Goal: Task Accomplishment & Management: Complete application form

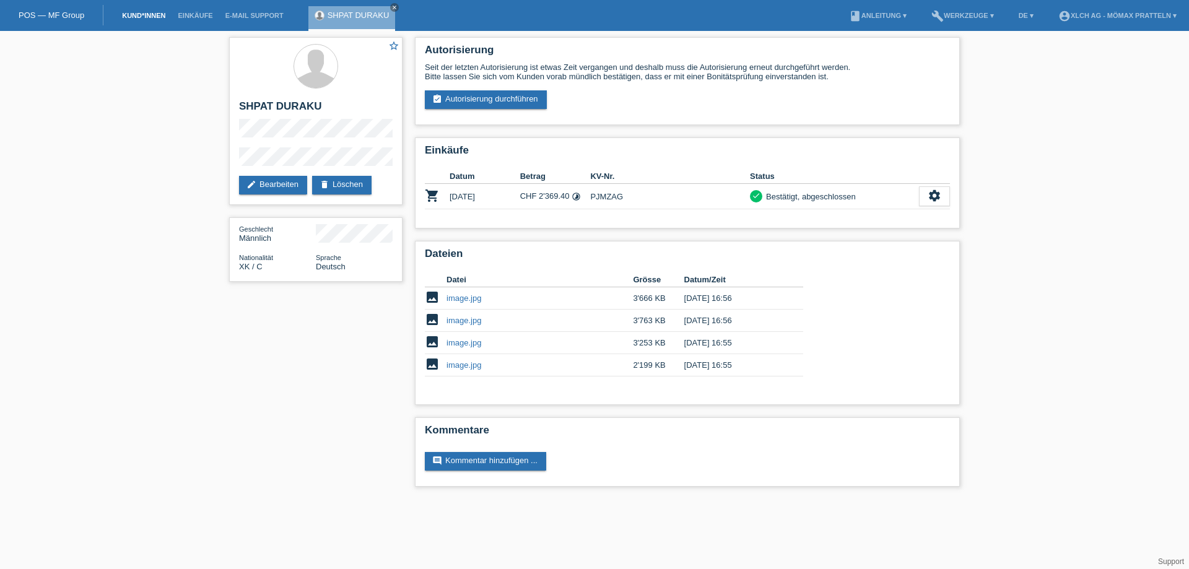
click at [146, 15] on link "Kund*innen" at bounding box center [144, 15] width 56 height 7
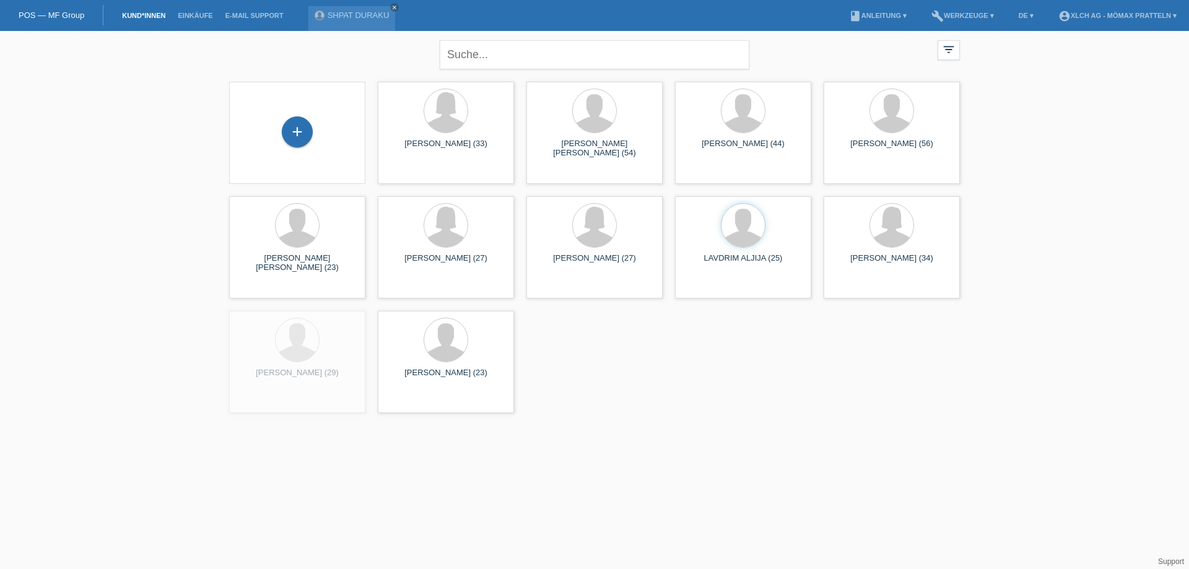
click at [324, 144] on div "+" at bounding box center [297, 132] width 116 height 33
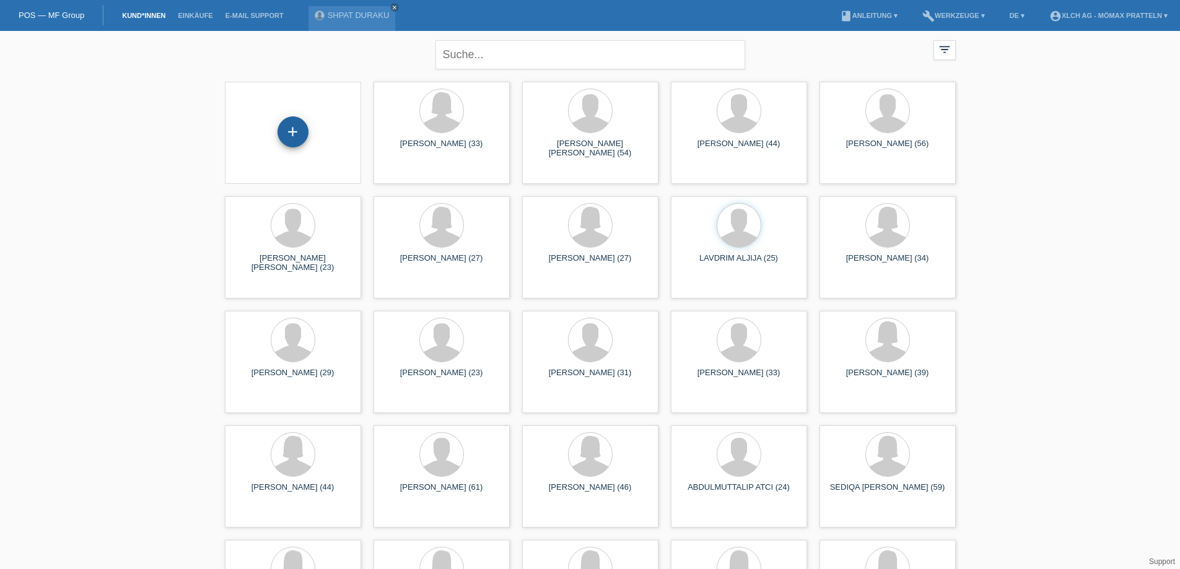
click at [305, 134] on div "+" at bounding box center [292, 131] width 31 height 31
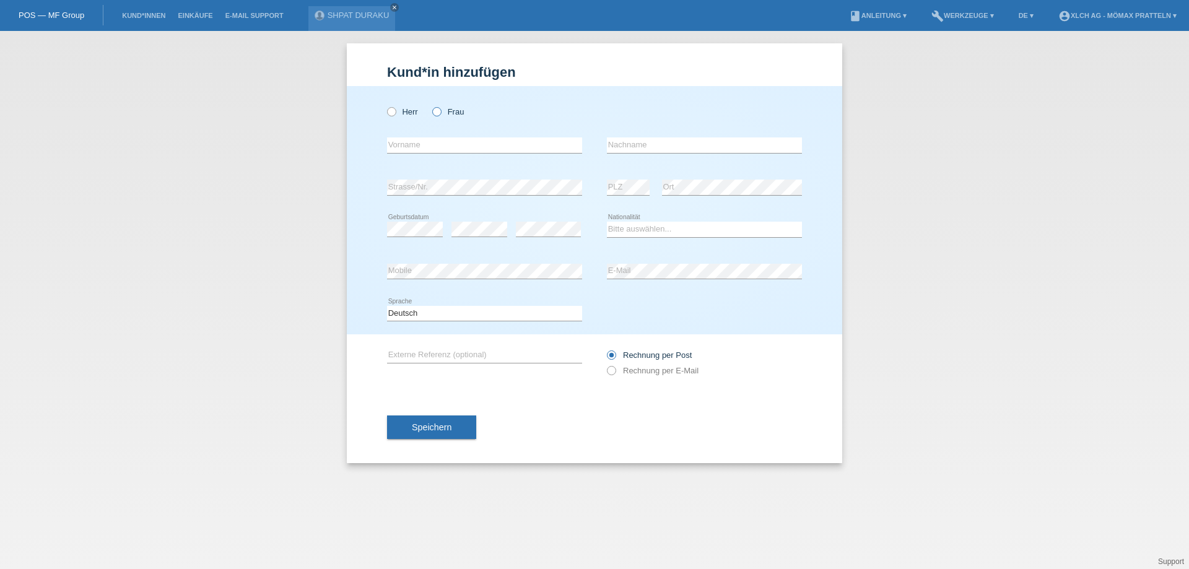
click at [445, 113] on label "Frau" at bounding box center [448, 111] width 32 height 9
click at [440, 113] on input "Frau" at bounding box center [436, 111] width 8 height 8
radio input "true"
click at [441, 145] on input "text" at bounding box center [484, 144] width 195 height 15
type input "[PERSON_NAME]"
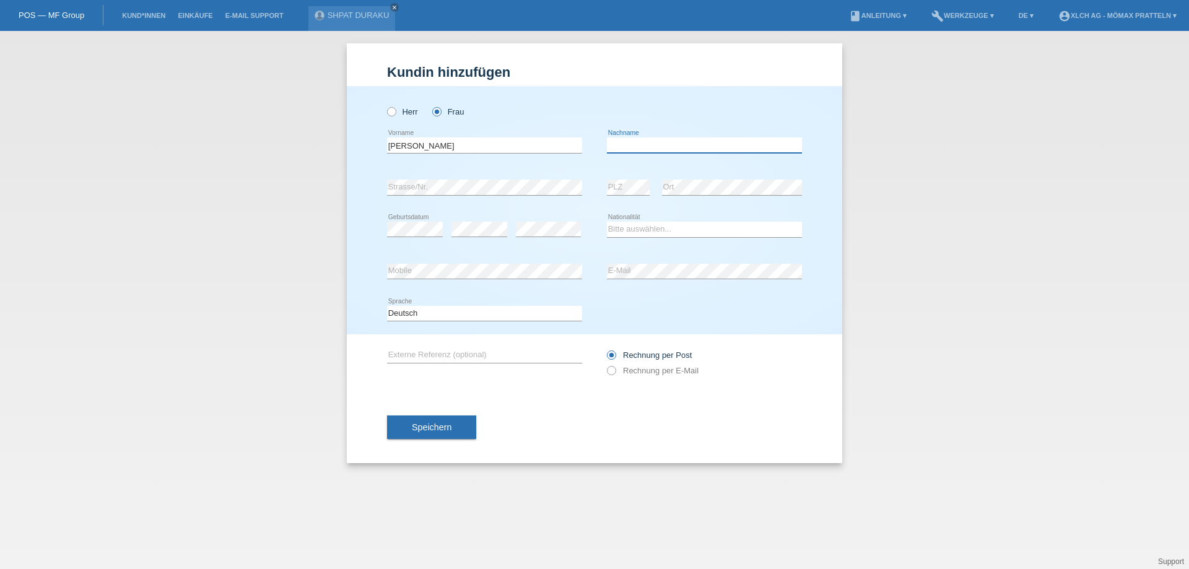
click at [615, 147] on input "text" at bounding box center [704, 144] width 195 height 15
type input "Lopez"
click at [526, 137] on div "Lopez error Vorname" at bounding box center [484, 145] width 195 height 42
click at [531, 142] on input "[PERSON_NAME]" at bounding box center [484, 144] width 195 height 15
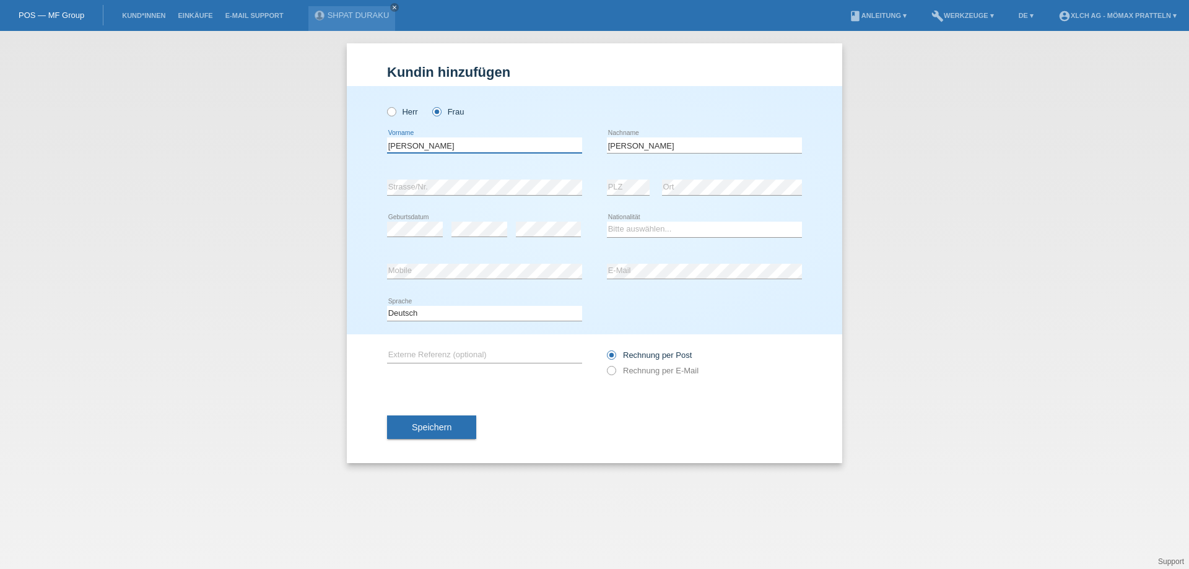
type input "[PERSON_NAME]"
click at [399, 217] on div "error Geburtsdatum" at bounding box center [415, 230] width 56 height 42
click at [413, 220] on div "error Geburtsdatum" at bounding box center [415, 230] width 56 height 42
click at [658, 229] on select "Bitte auswählen... Schweiz Deutschland Liechtenstein Österreich ------------ Af…" at bounding box center [704, 229] width 195 height 15
select select "CH"
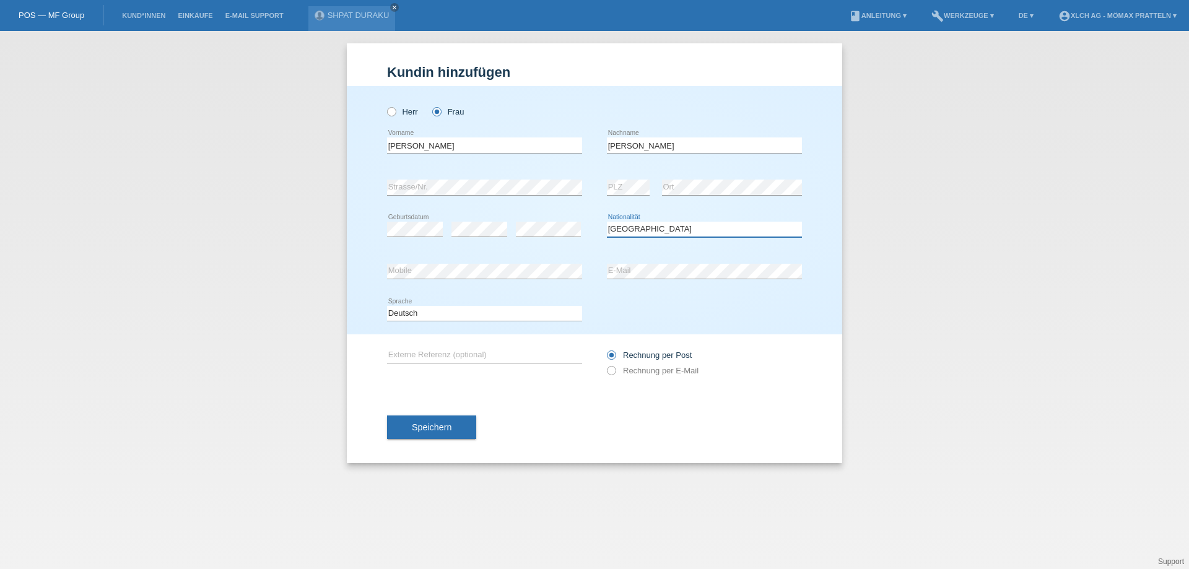
click at [607, 222] on select "Bitte auswählen... Schweiz Deutschland Liechtenstein Österreich ------------ Af…" at bounding box center [704, 229] width 195 height 15
click at [411, 430] on button "Speichern" at bounding box center [431, 428] width 89 height 24
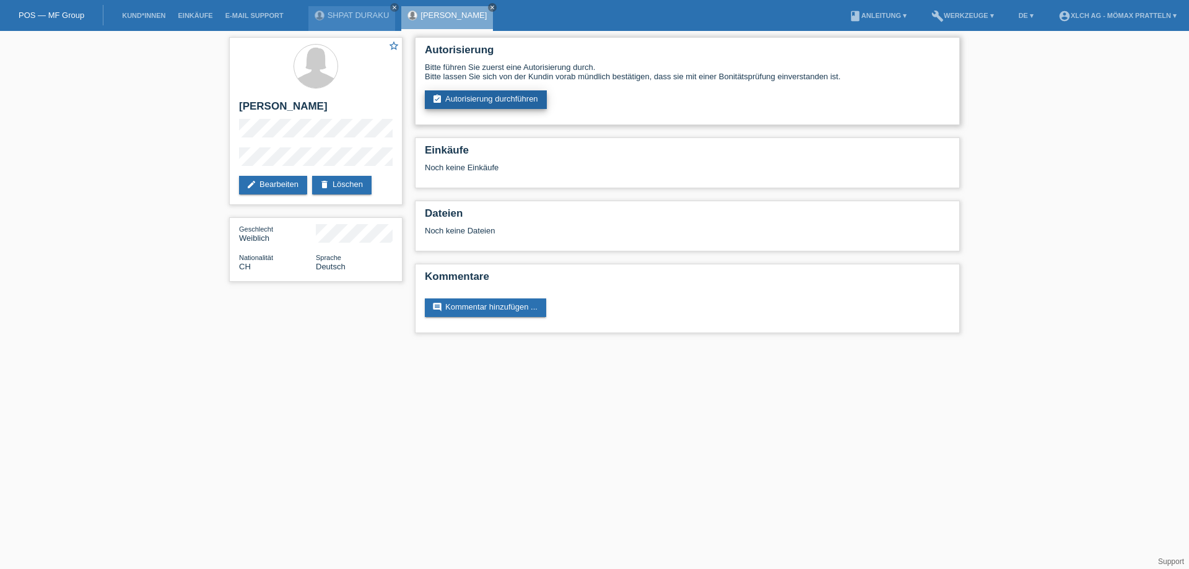
click at [473, 106] on link "assignment_turned_in Autorisierung durchführen" at bounding box center [486, 99] width 122 height 19
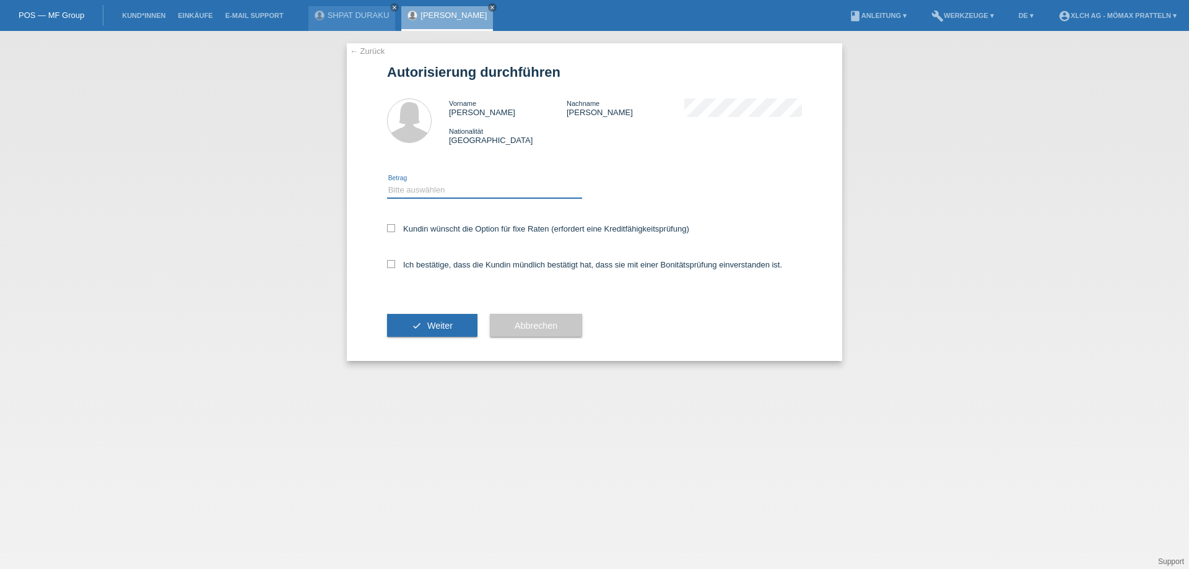
click at [446, 193] on select "Bitte auswählen CHF 1.00 - CHF 499.00 CHF 500.00 - CHF 1'999.00 CHF 2'000.00 - …" at bounding box center [484, 190] width 195 height 15
select select "2"
click at [387, 183] on select "Bitte auswählen CHF 1.00 - CHF 499.00 CHF 500.00 - CHF 1'999.00 CHF 2'000.00 - …" at bounding box center [484, 190] width 195 height 15
click at [417, 232] on label "Kundin wünscht die Option für fixe Raten (erfordert eine Kreditfähigkeitsprüfun…" at bounding box center [538, 228] width 302 height 9
click at [395, 232] on input "Kundin wünscht die Option für fixe Raten (erfordert eine Kreditfähigkeitsprüfun…" at bounding box center [391, 228] width 8 height 8
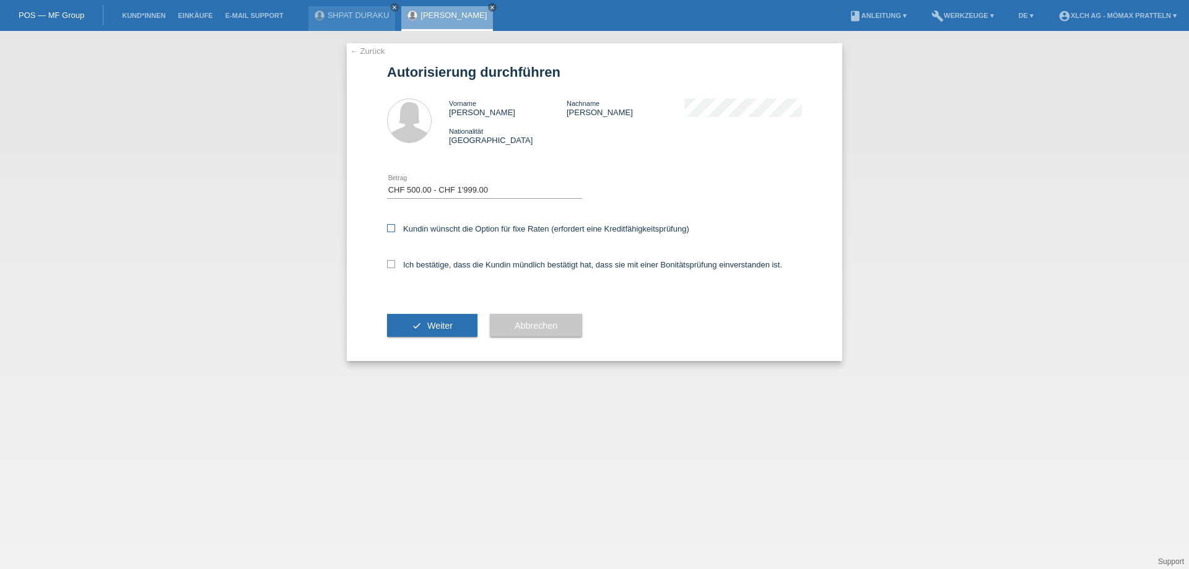
checkbox input "true"
click at [422, 261] on label "Ich bestätige, dass die Kundin mündlich bestätigt hat, dass sie mit einer Bonit…" at bounding box center [584, 264] width 395 height 9
click at [395, 261] on input "Ich bestätige, dass die Kundin mündlich bestätigt hat, dass sie mit einer Bonit…" at bounding box center [391, 264] width 8 height 8
checkbox input "true"
click at [445, 323] on span "Weiter" at bounding box center [439, 326] width 25 height 10
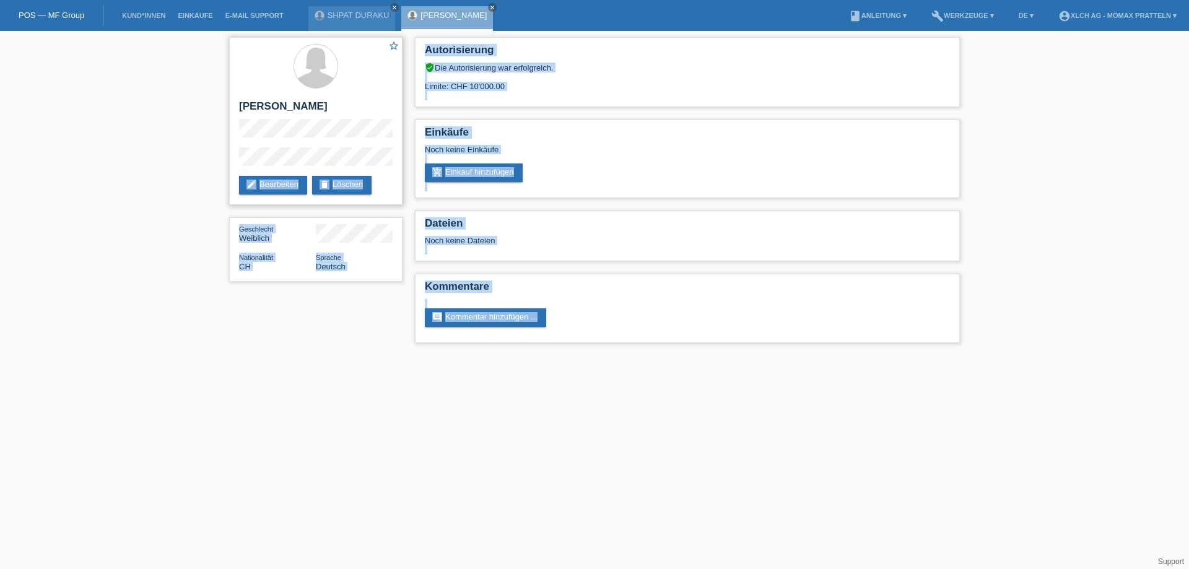
click at [300, 165] on html "POS — MF Group Kund*innen Einkäufe E-Mail Support SHPAT DURAKU close close" at bounding box center [594, 178] width 1189 height 356
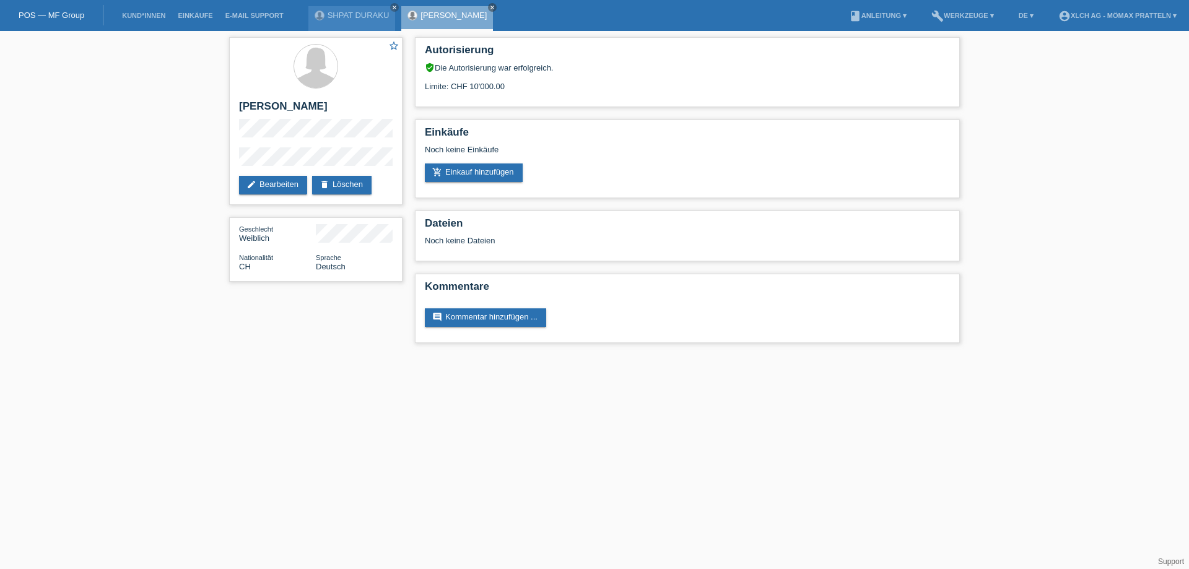
click at [89, 116] on div "star_border Vanessa Lopez edit Bearbeiten delete Löschen Geschlecht Weiblich Na…" at bounding box center [594, 193] width 1189 height 325
click at [518, 170] on link "add_shopping_cart Einkauf hinzufügen" at bounding box center [474, 173] width 98 height 19
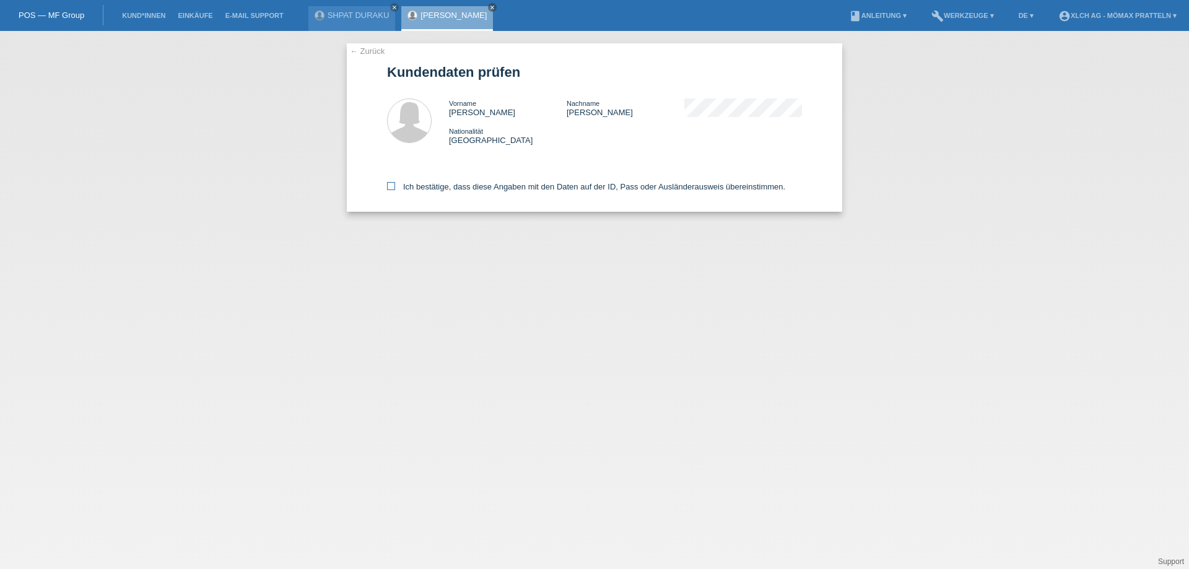
click at [388, 186] on icon at bounding box center [391, 186] width 8 height 8
click at [388, 186] on input "Ich bestätige, dass diese Angaben mit den Daten auf der ID, Pass oder Ausländer…" at bounding box center [391, 186] width 8 height 8
checkbox input "true"
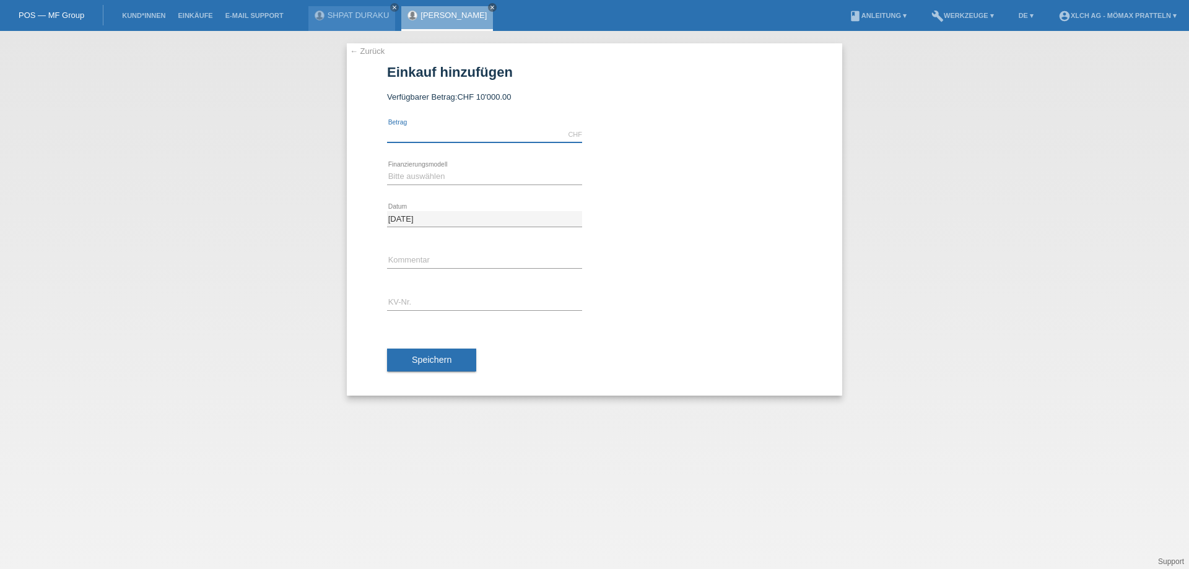
click at [448, 127] on input "text" at bounding box center [484, 134] width 195 height 15
drag, startPoint x: 614, startPoint y: 166, endPoint x: 622, endPoint y: 168, distance: 8.3
click at [622, 168] on div "Bitte auswählen Kauf auf Rechnung mit Teilzahlungsoption Fixe Raten - Zinsübern…" at bounding box center [594, 177] width 415 height 42
click at [430, 19] on link "[PERSON_NAME]" at bounding box center [454, 15] width 66 height 9
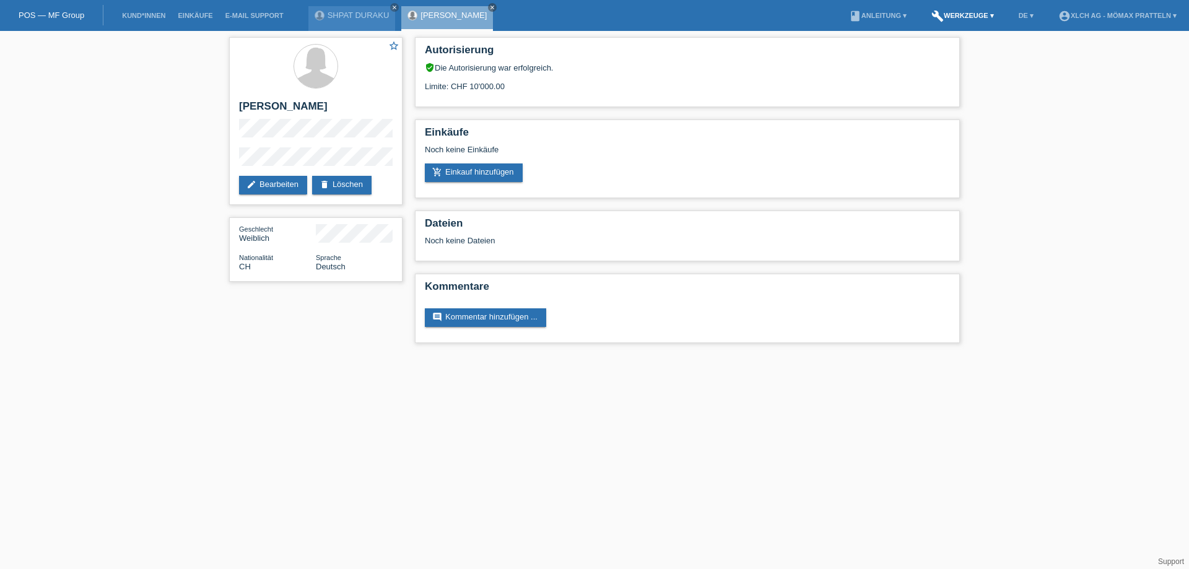
click at [962, 12] on link "build Werkzeuge ▾" at bounding box center [962, 15] width 75 height 7
click at [964, 50] on span "Raten-Kalkulator" at bounding box center [962, 47] width 64 height 15
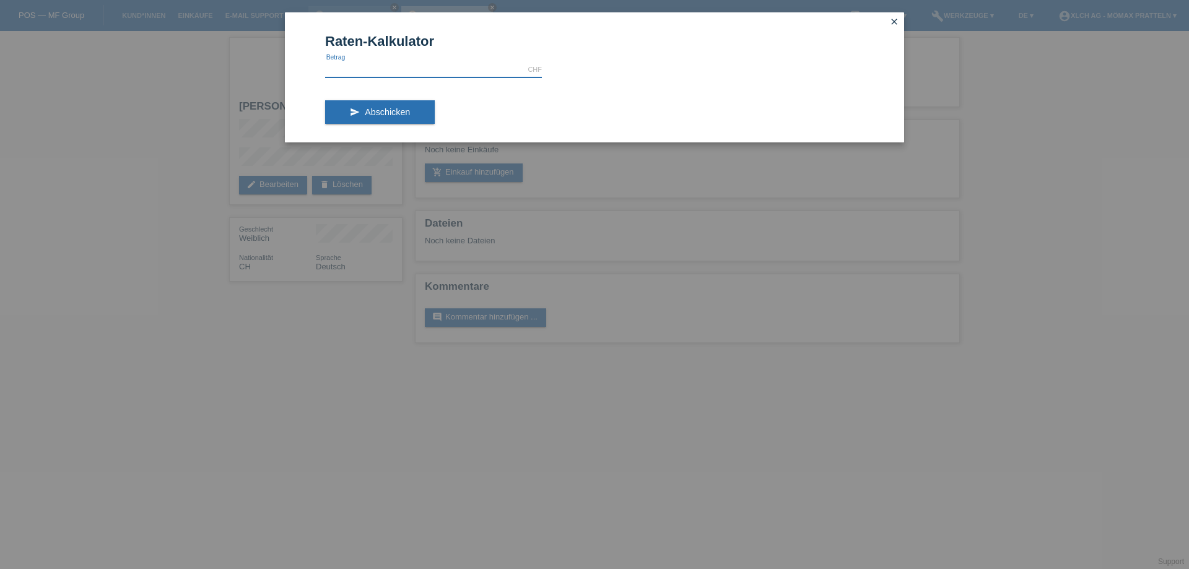
click at [371, 64] on input "text" at bounding box center [433, 69] width 217 height 15
type input "1599.00"
click at [429, 100] on div "send Abschicken" at bounding box center [594, 116] width 539 height 51
click at [413, 118] on button "send Abschicken" at bounding box center [380, 112] width 110 height 24
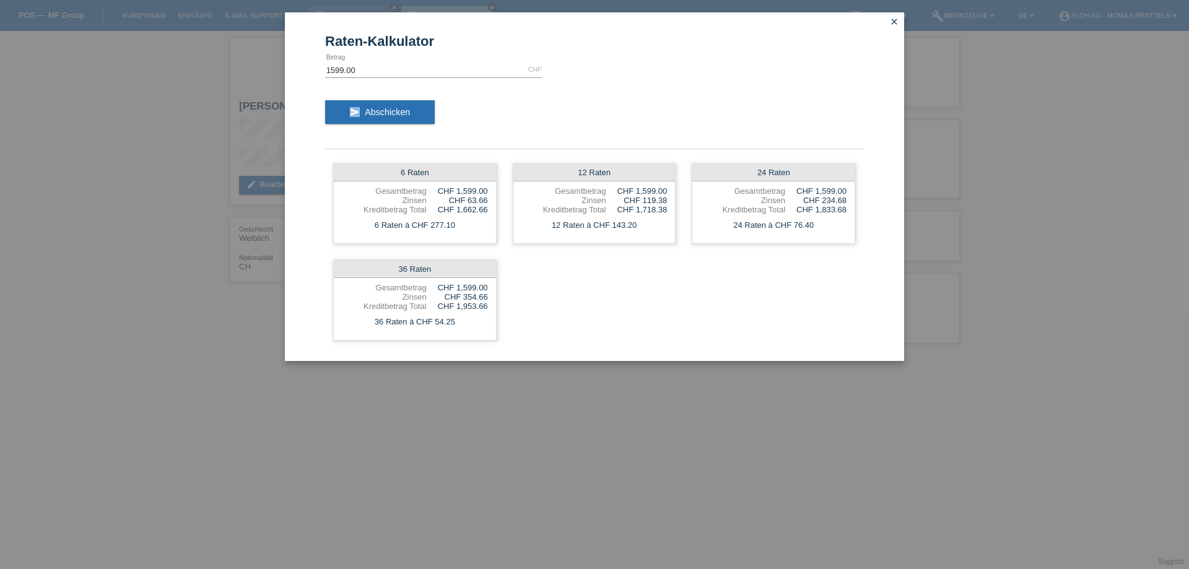
click at [896, 17] on icon "close" at bounding box center [894, 22] width 10 height 10
